Goal: Information Seeking & Learning: Learn about a topic

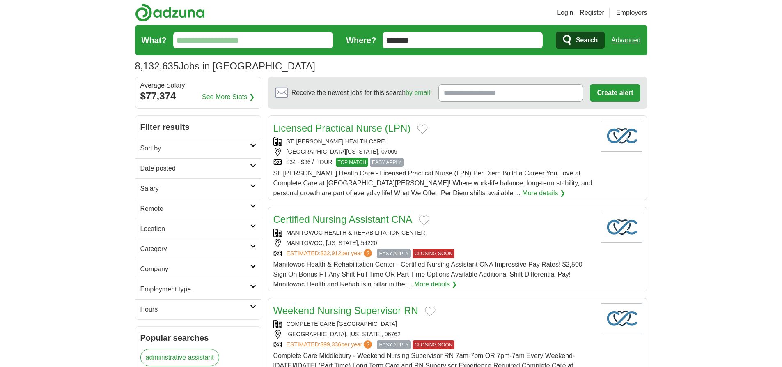
type input "*******"
click at [626, 40] on link "Advanced" at bounding box center [625, 40] width 29 height 16
